Goal: Task Accomplishment & Management: Complete application form

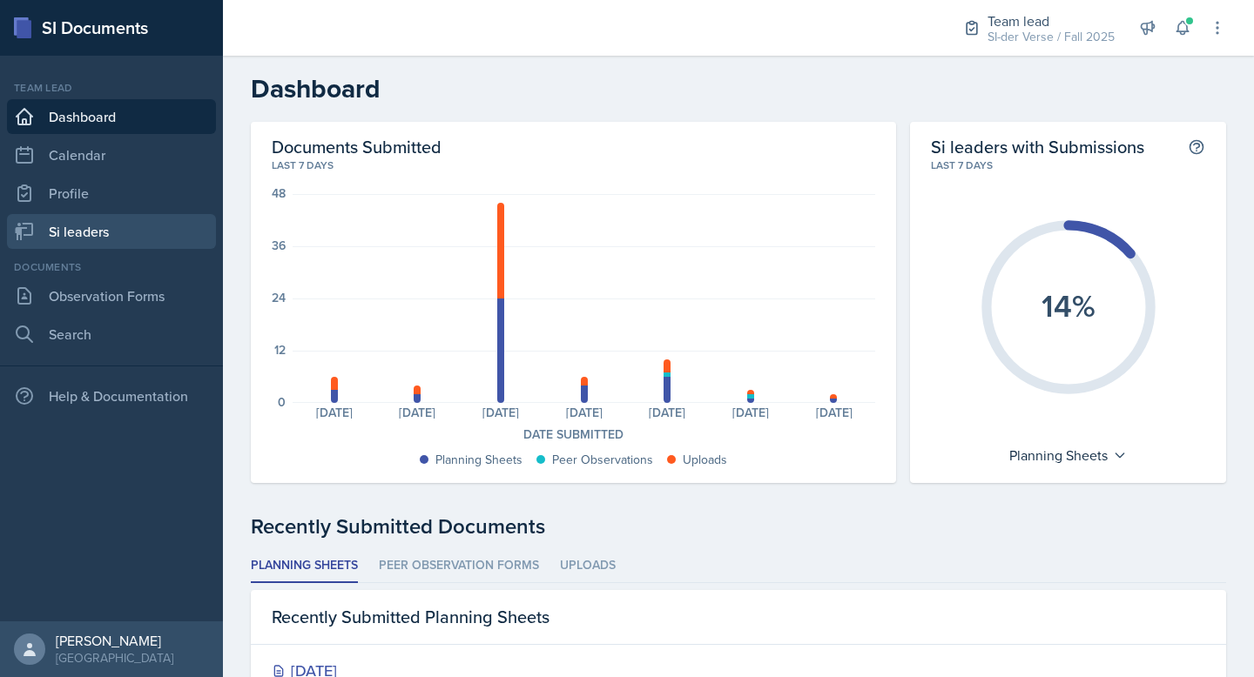
click at [111, 237] on link "Si leaders" at bounding box center [111, 231] width 209 height 35
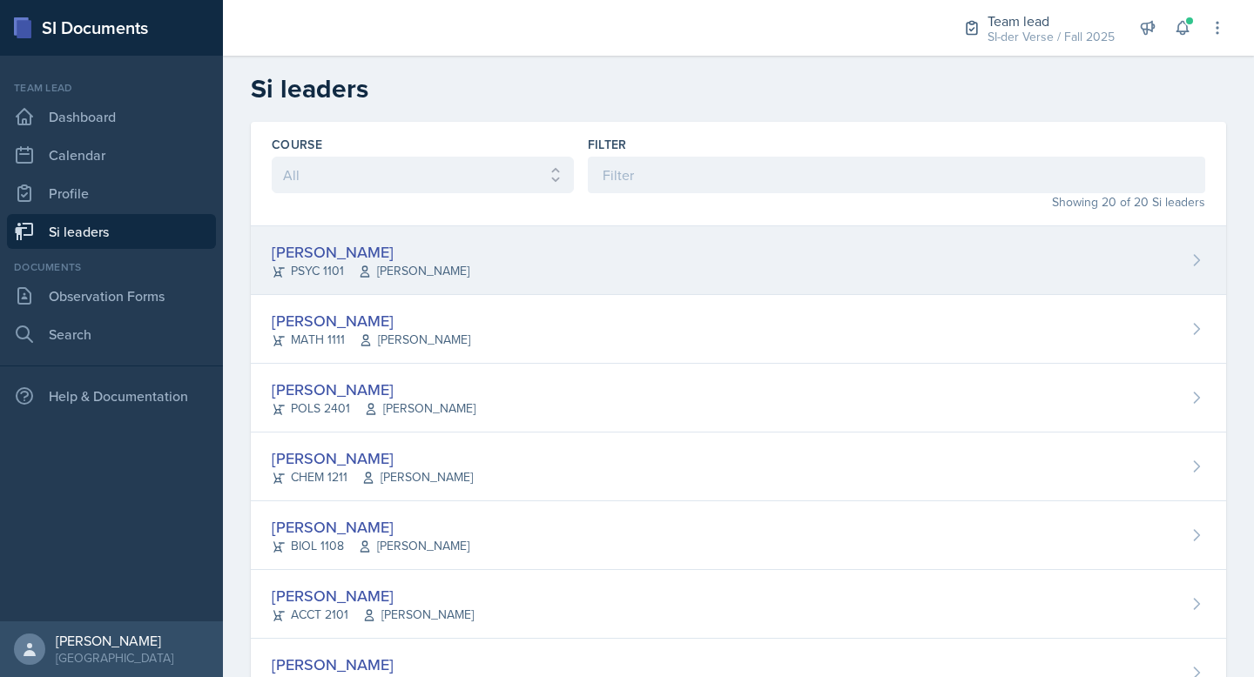
scroll to position [76, 0]
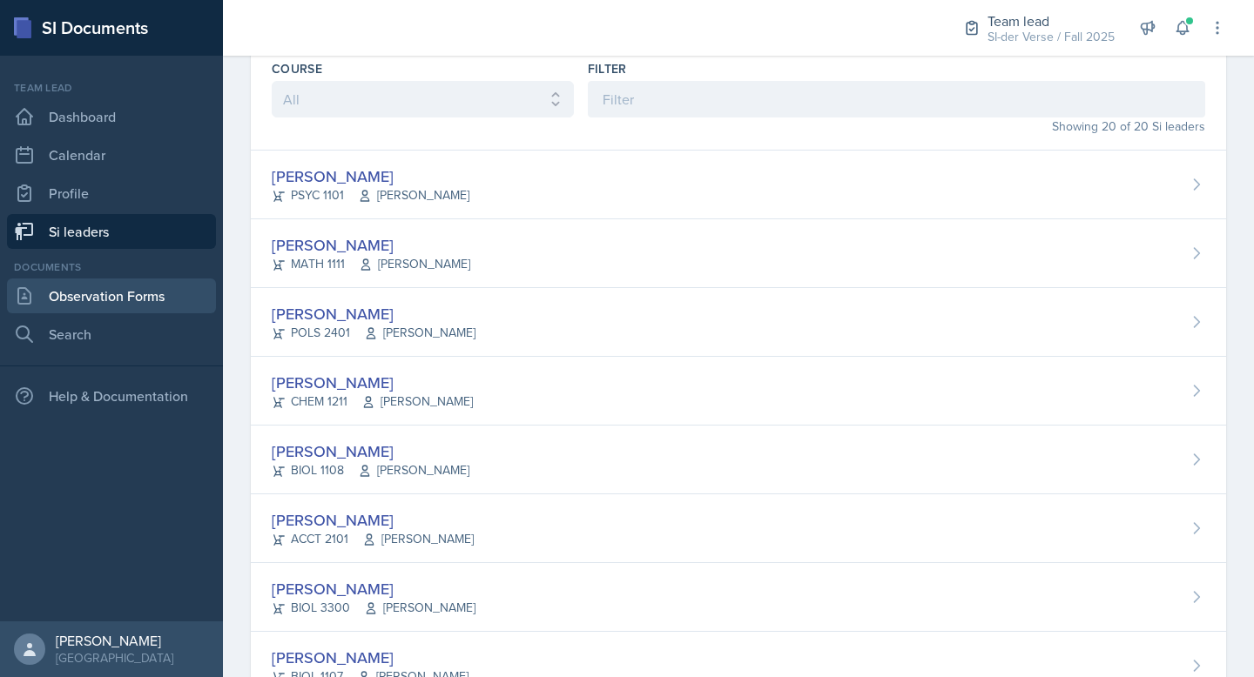
click at [93, 301] on link "Observation Forms" at bounding box center [111, 296] width 209 height 35
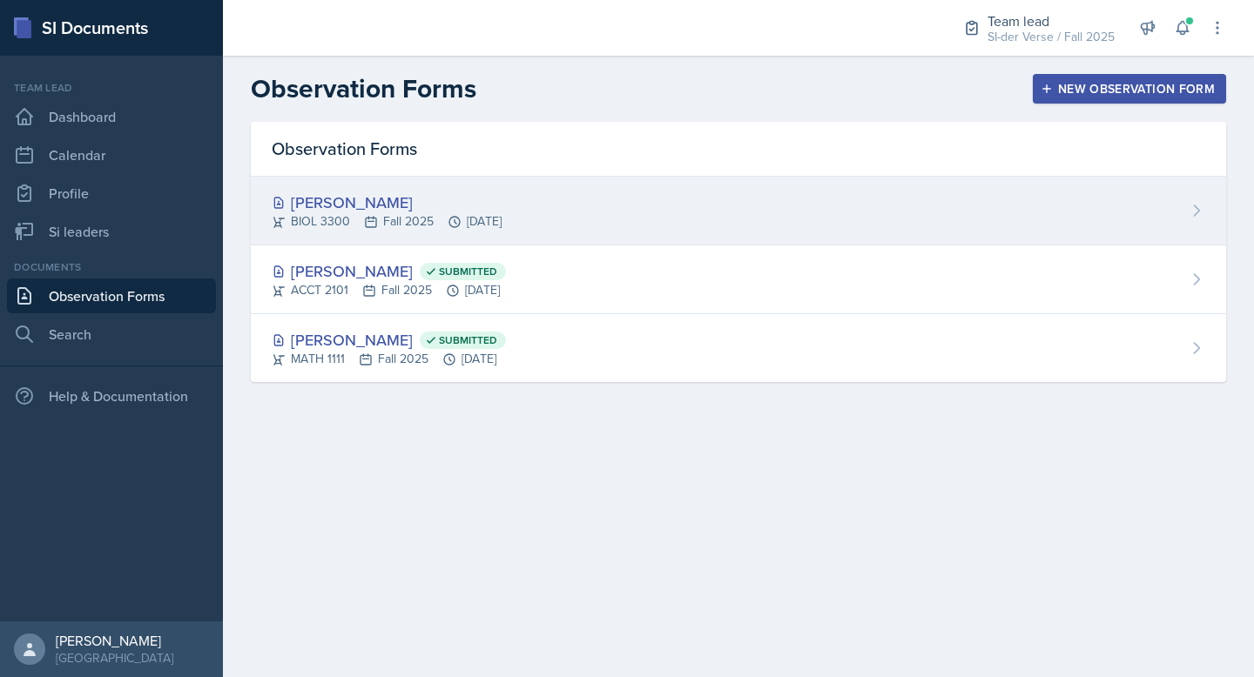
click at [374, 201] on div "[PERSON_NAME]" at bounding box center [387, 203] width 230 height 24
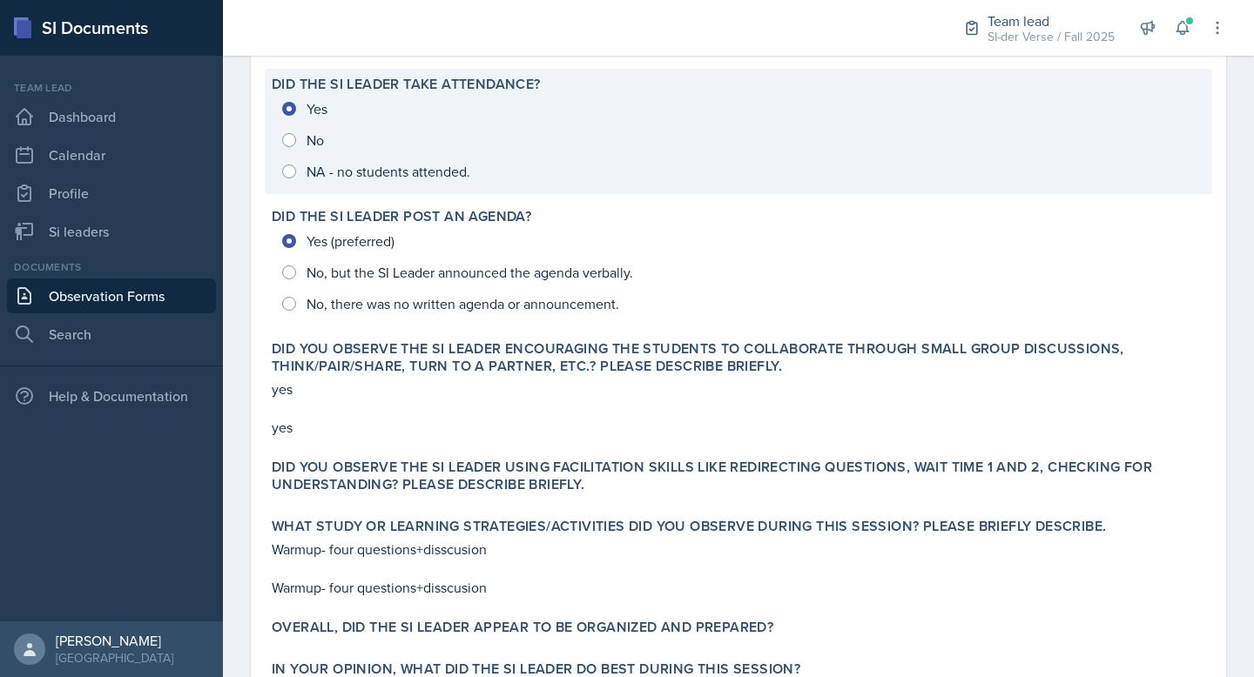
scroll to position [292, 0]
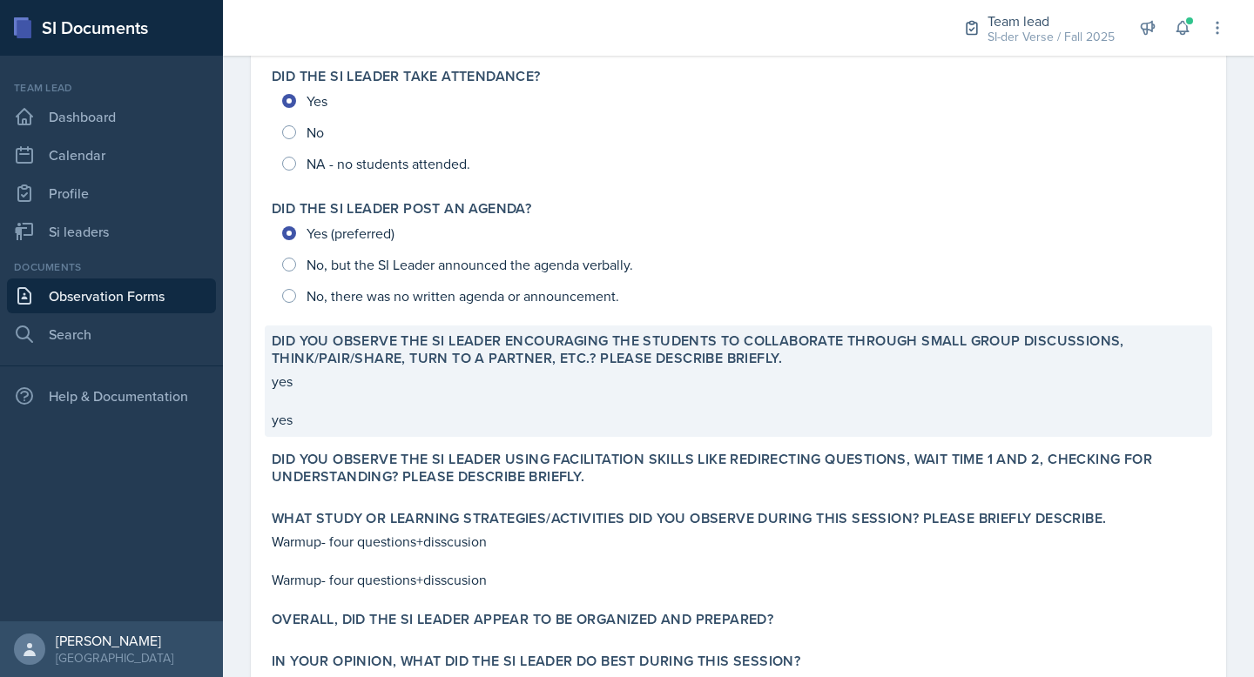
click at [396, 401] on div "yes yes" at bounding box center [738, 400] width 933 height 59
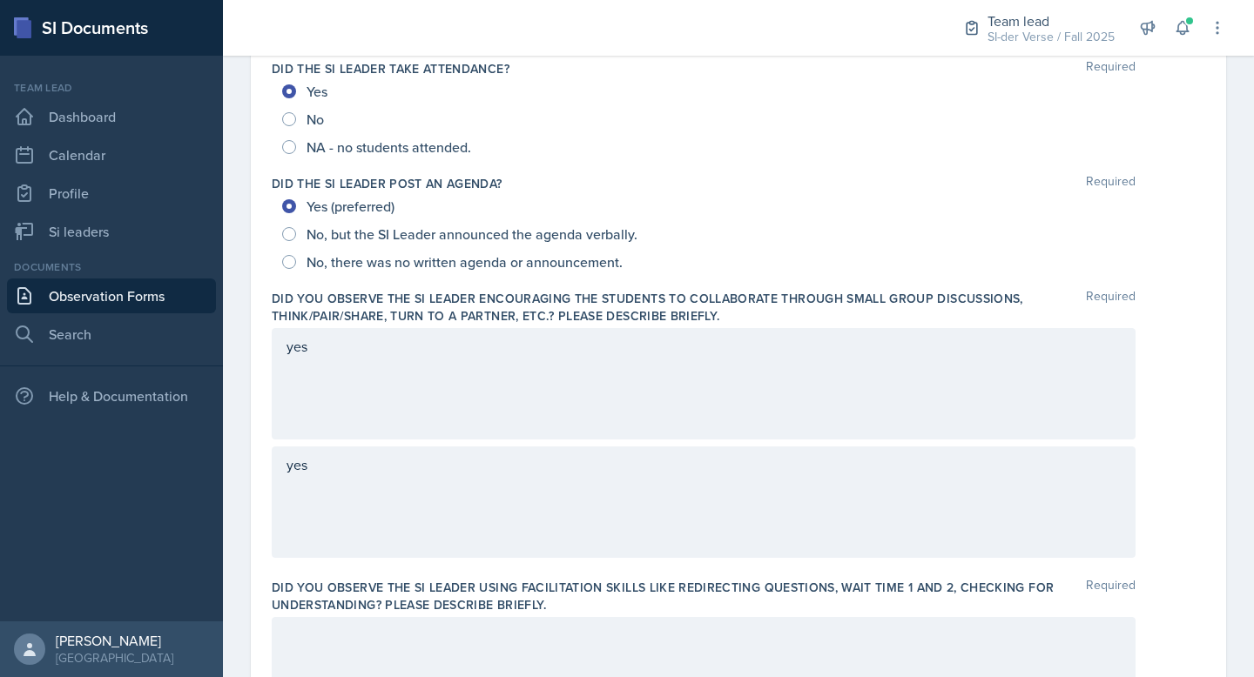
click at [340, 387] on div "yes" at bounding box center [704, 383] width 864 height 111
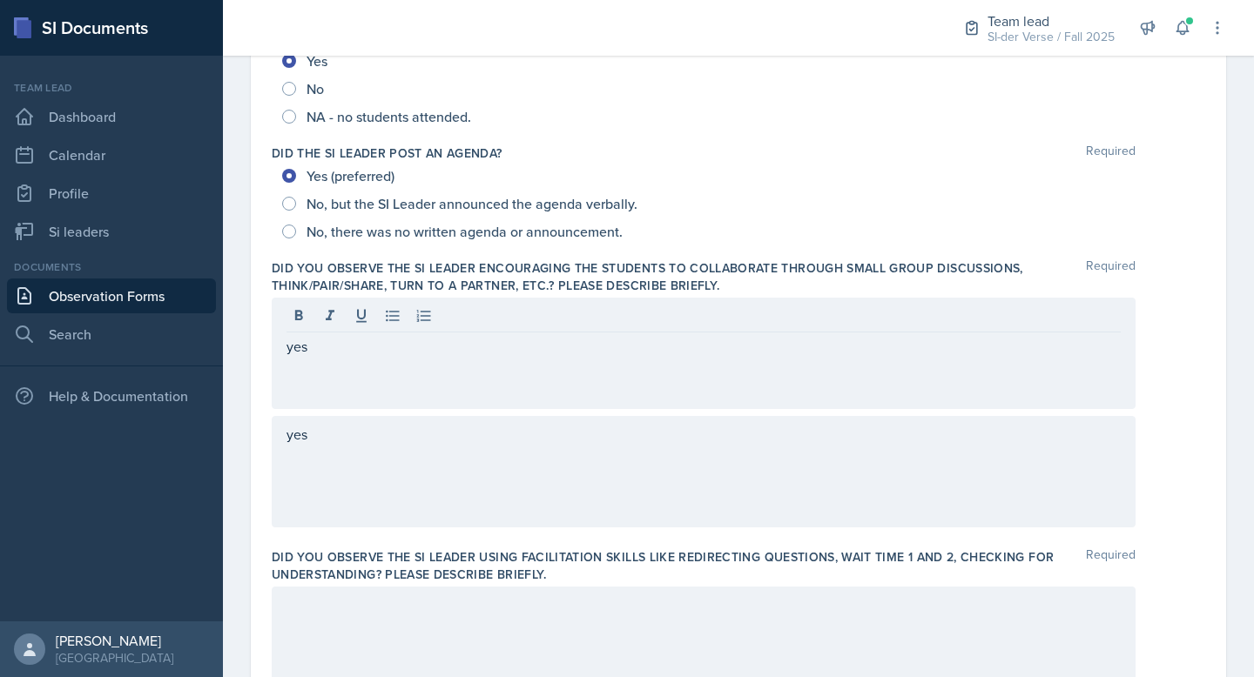
click at [341, 485] on div "yes" at bounding box center [704, 471] width 864 height 111
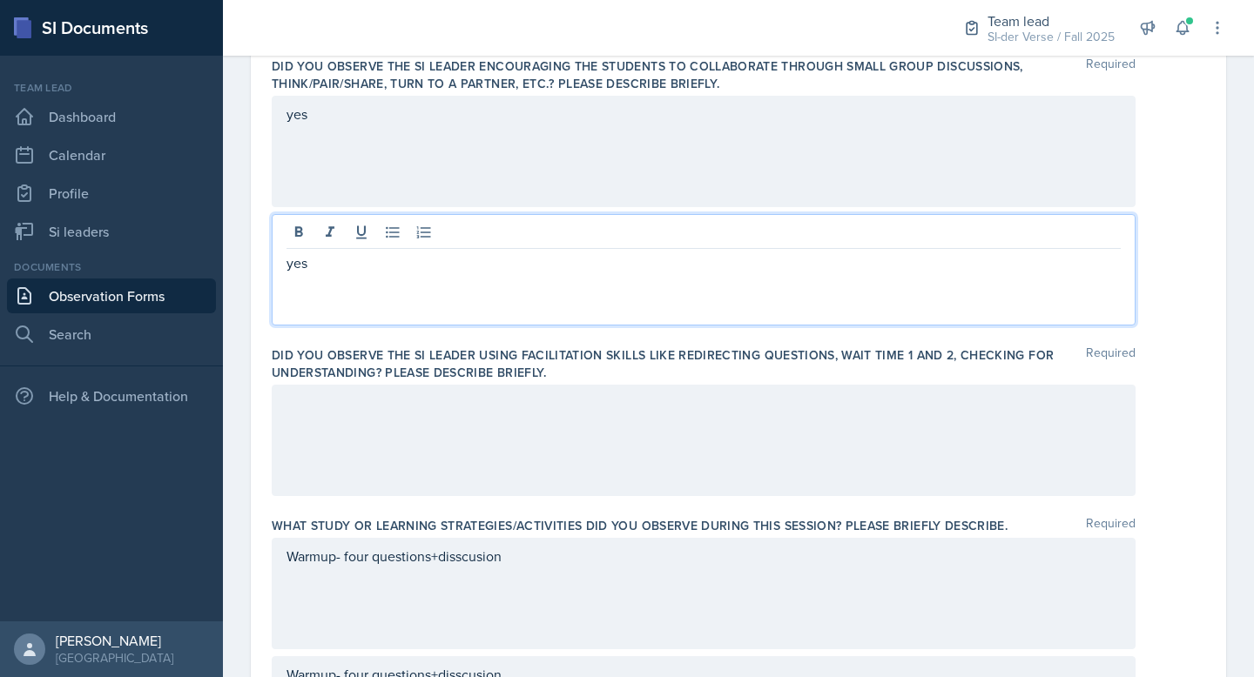
scroll to position [581, 0]
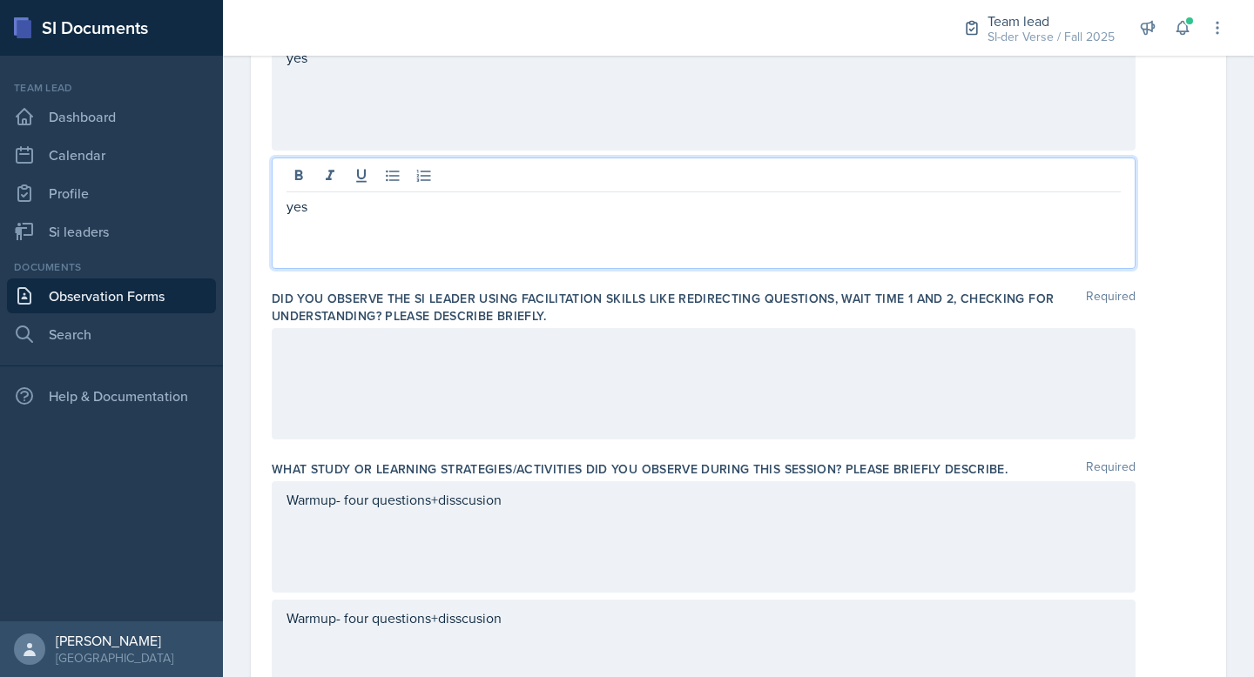
click at [367, 422] on div at bounding box center [704, 383] width 864 height 111
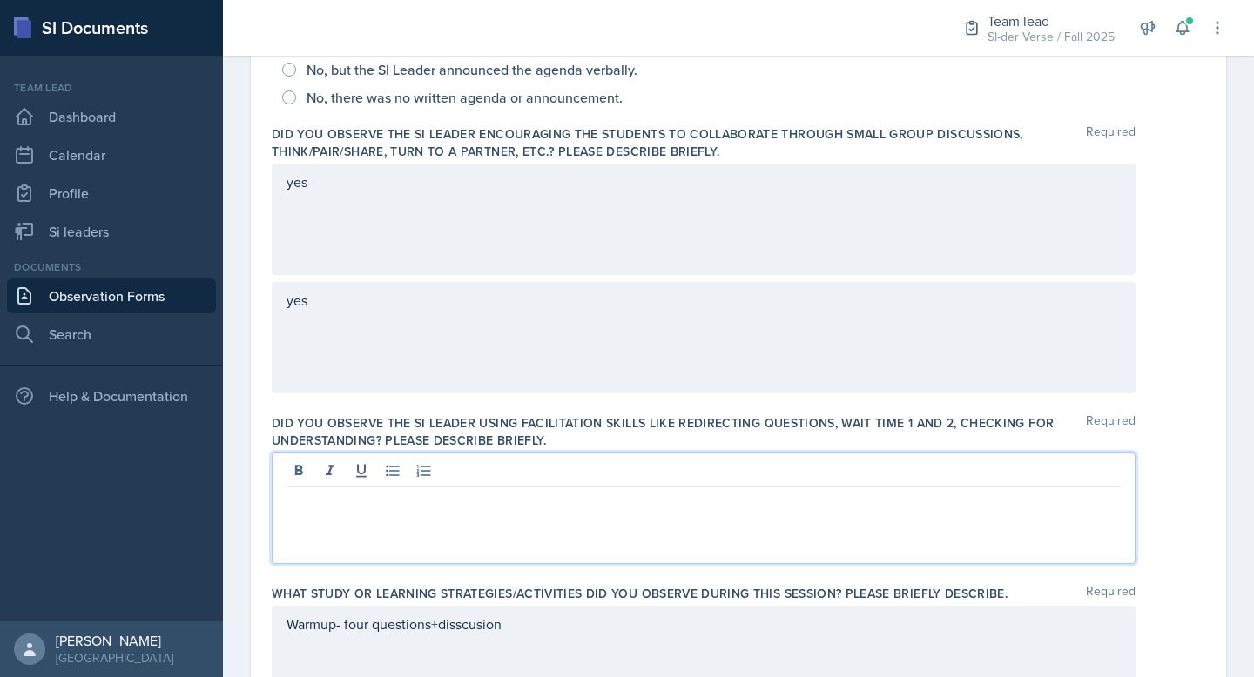
scroll to position [0, 0]
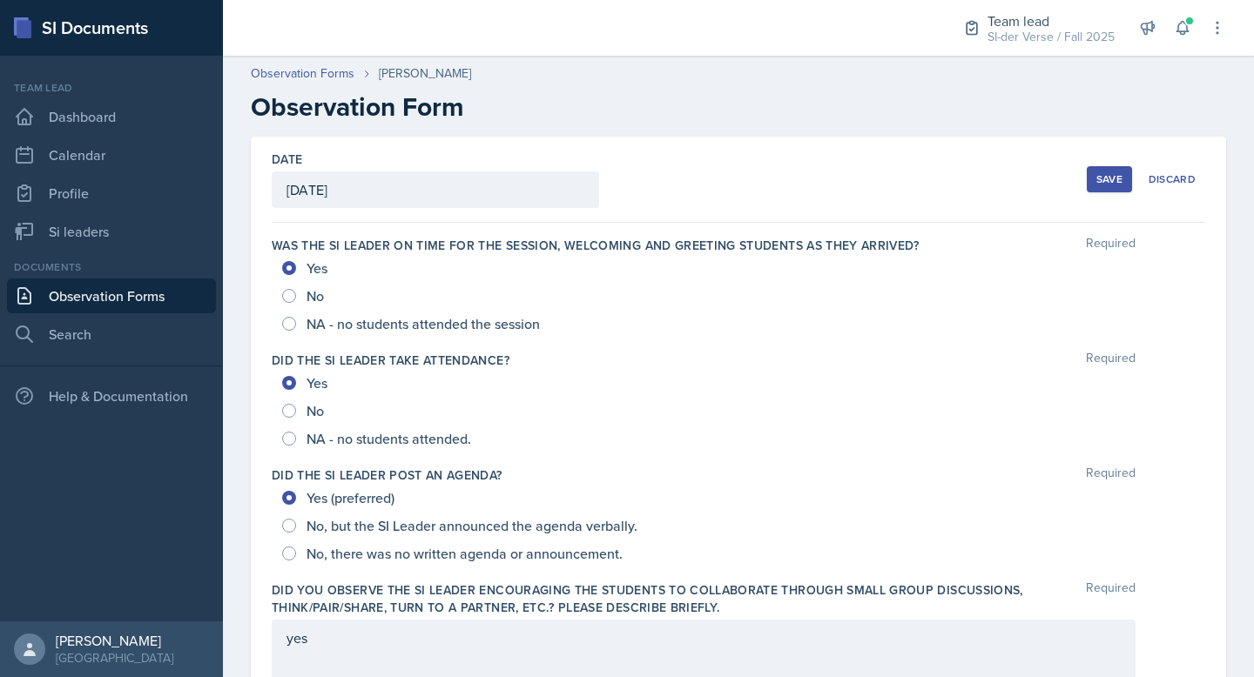
click at [1110, 180] on div "Save" at bounding box center [1109, 179] width 26 height 14
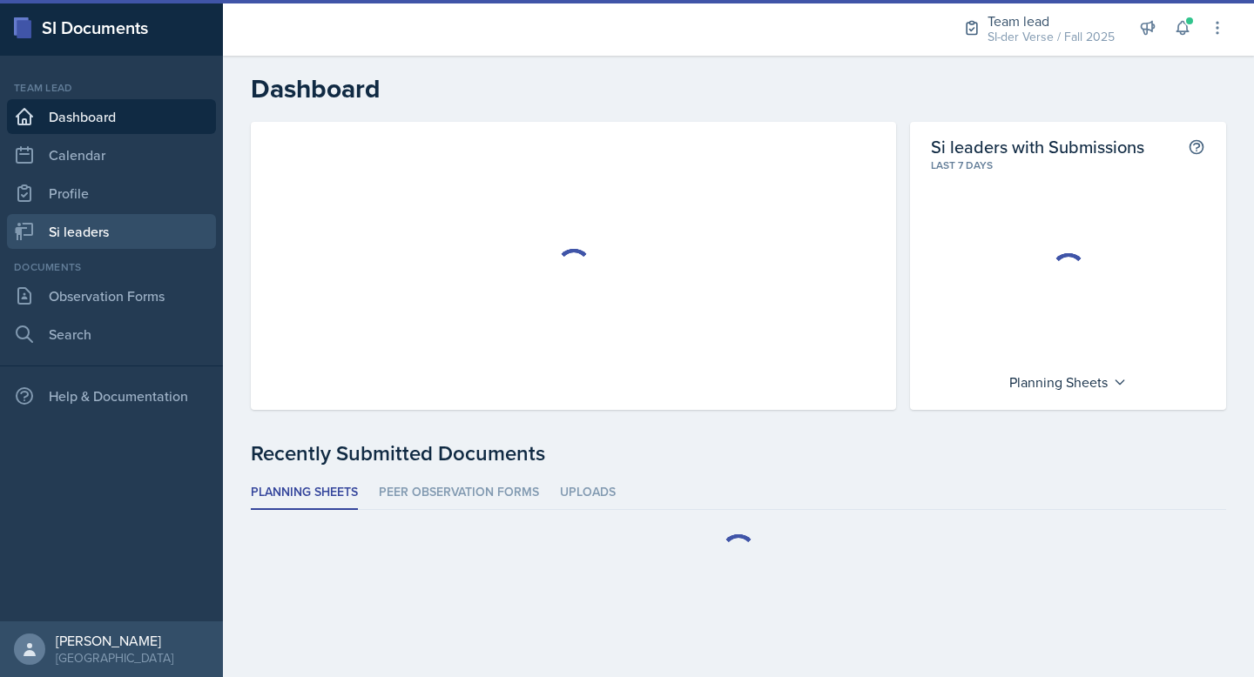
click at [117, 237] on link "Si leaders" at bounding box center [111, 231] width 209 height 35
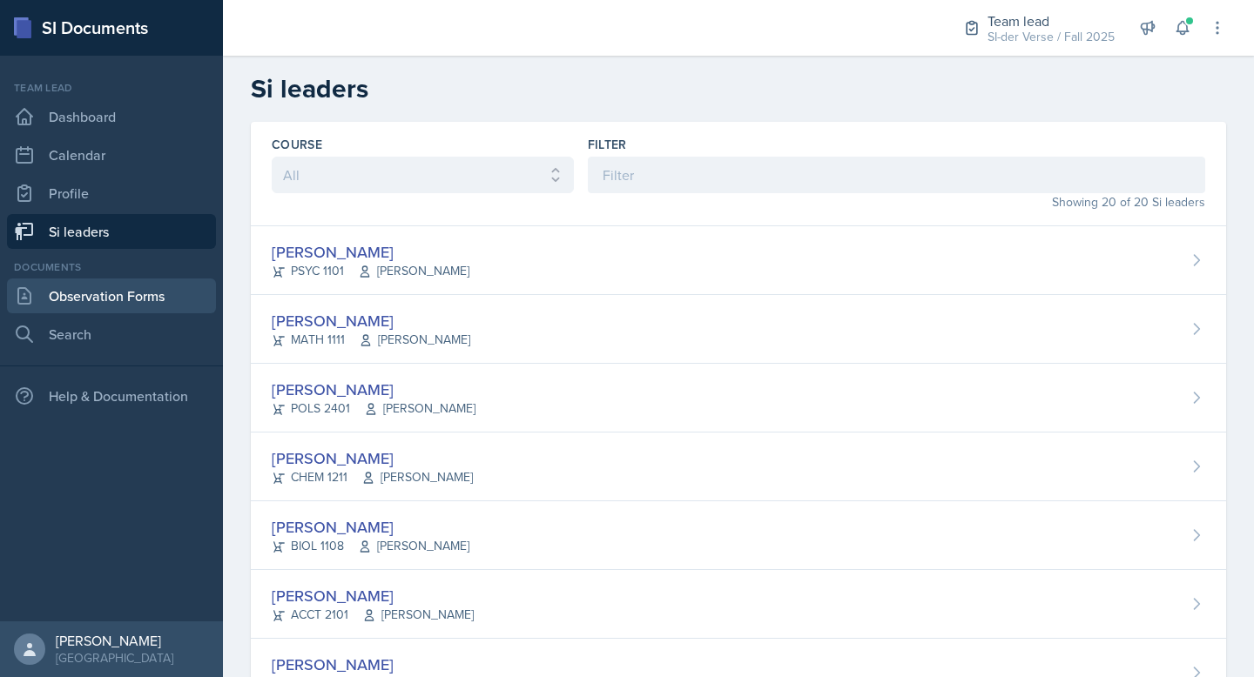
click at [113, 302] on link "Observation Forms" at bounding box center [111, 296] width 209 height 35
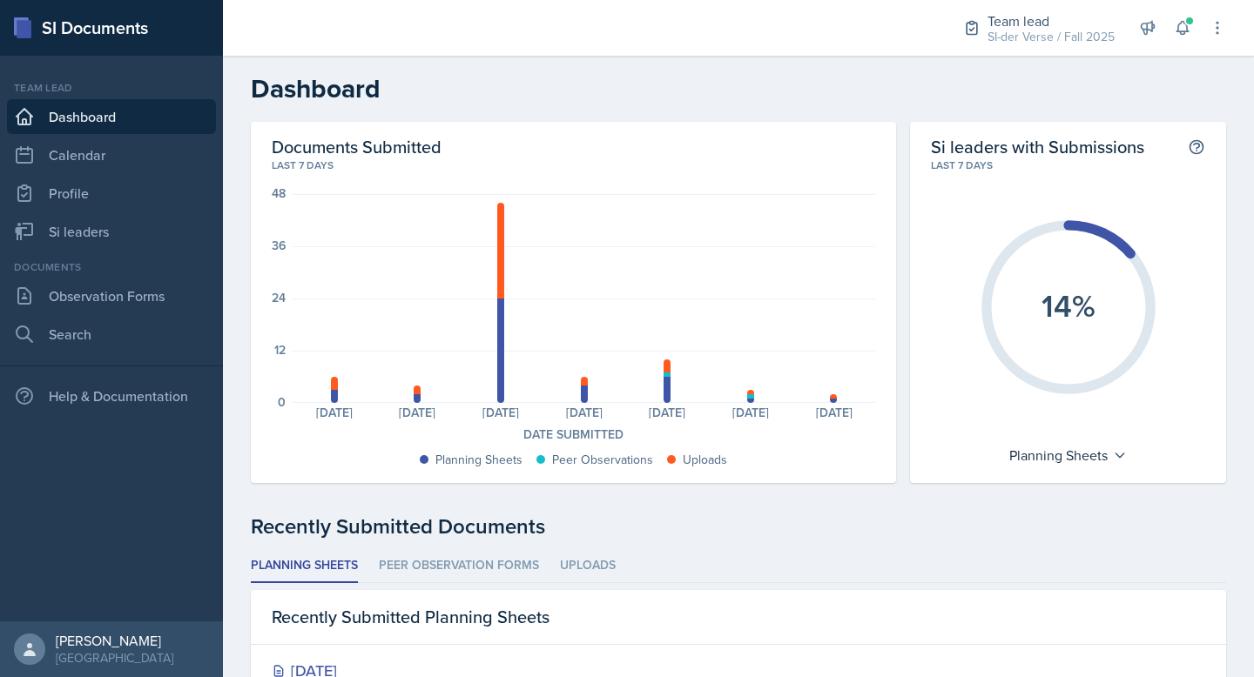
click at [51, 314] on div "Documents Observation Forms Search" at bounding box center [111, 305] width 209 height 92
click at [73, 299] on link "Observation Forms" at bounding box center [111, 296] width 209 height 35
